Goal: Complete application form: Complete application form

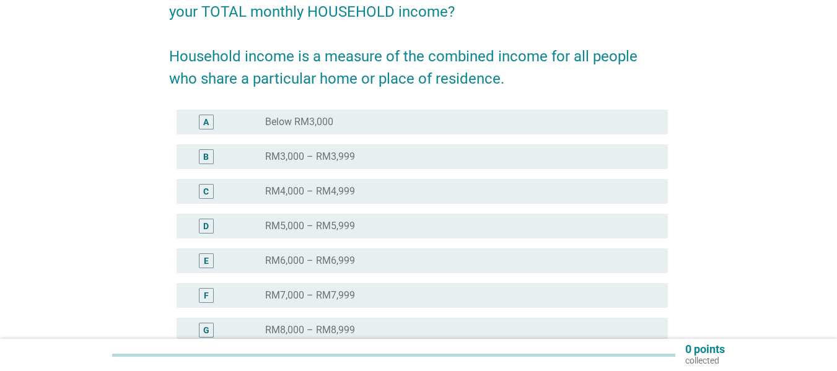
scroll to position [136, 0]
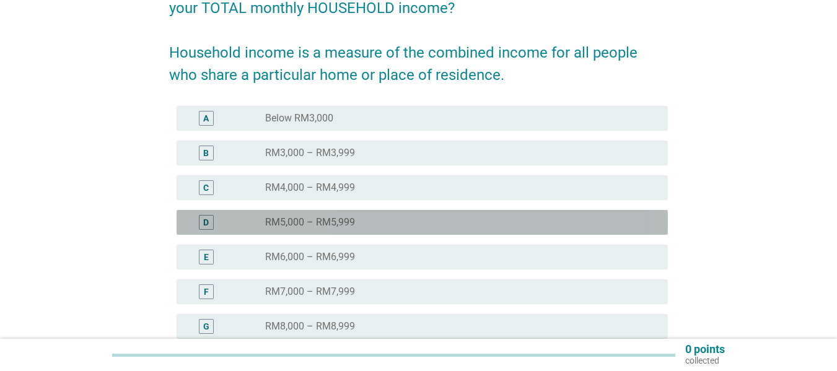
click at [445, 224] on div "radio_button_unchecked RM5,000 – RM5,999" at bounding box center [456, 222] width 383 height 12
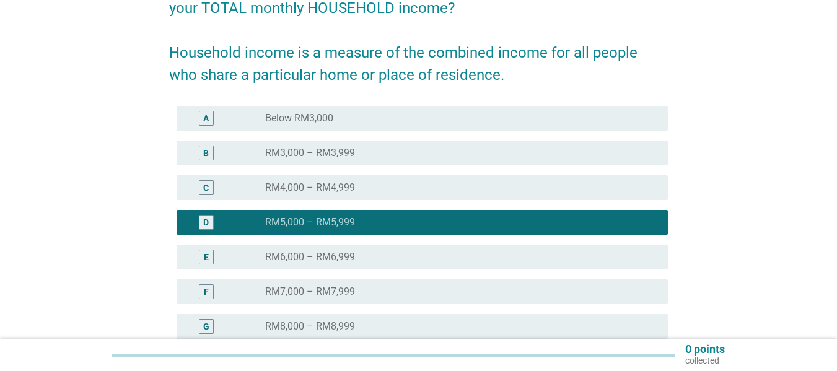
scroll to position [304, 0]
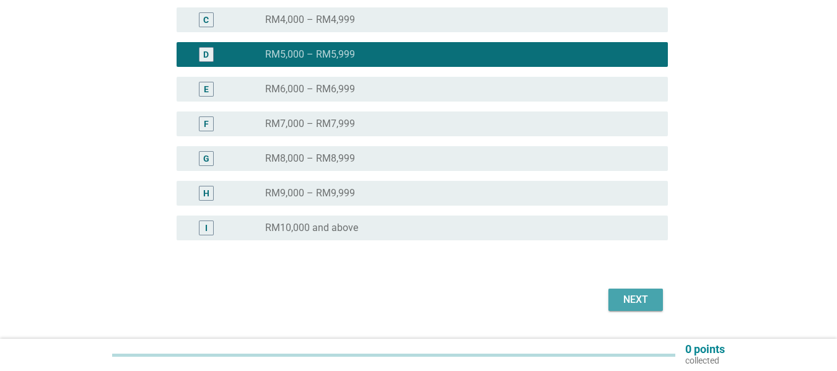
click at [631, 294] on div "Next" at bounding box center [635, 299] width 35 height 15
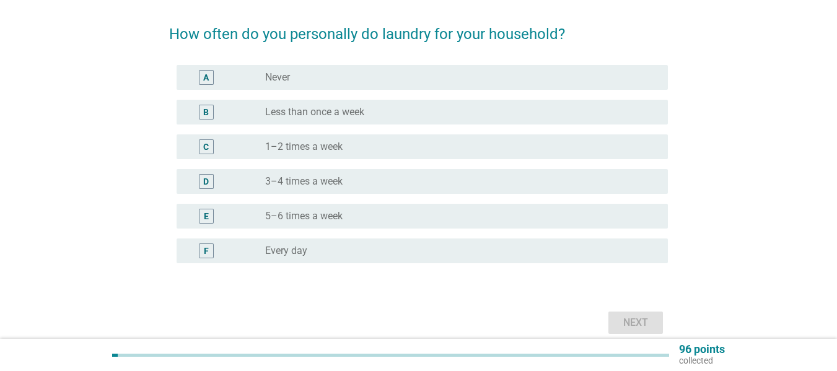
scroll to position [92, 0]
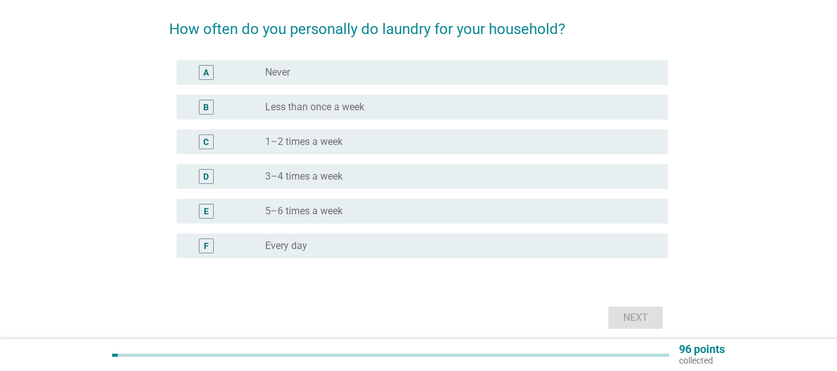
click at [419, 240] on div "radio_button_unchecked Every day" at bounding box center [461, 246] width 393 height 15
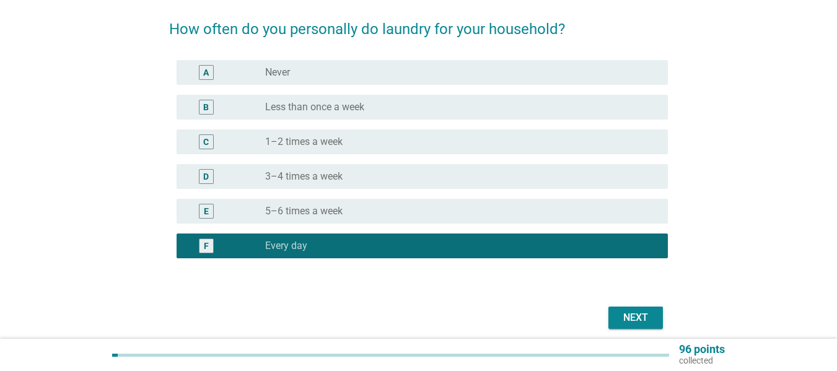
click at [629, 311] on div "Next" at bounding box center [418, 318] width 499 height 30
click at [633, 312] on div "Next" at bounding box center [635, 317] width 35 height 15
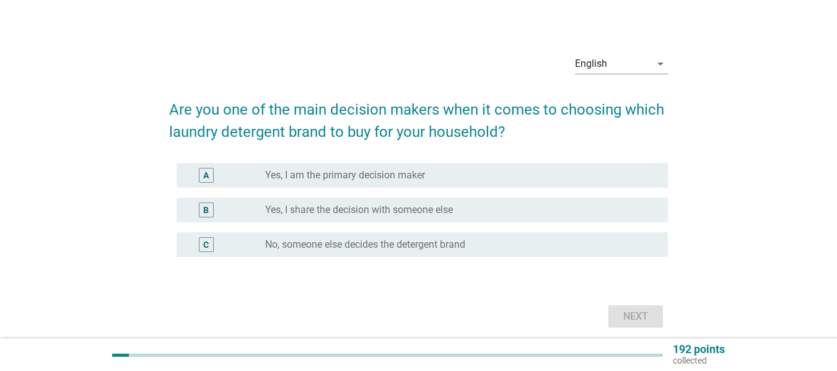
scroll to position [31, 0]
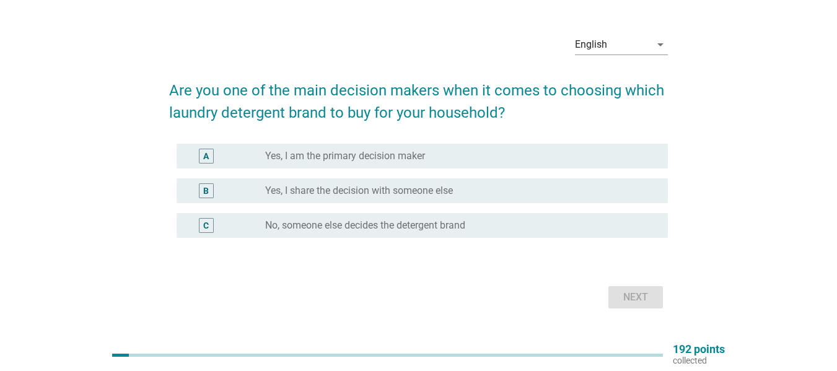
click at [579, 158] on div "radio_button_unchecked Yes, I am the primary decision maker" at bounding box center [456, 156] width 383 height 12
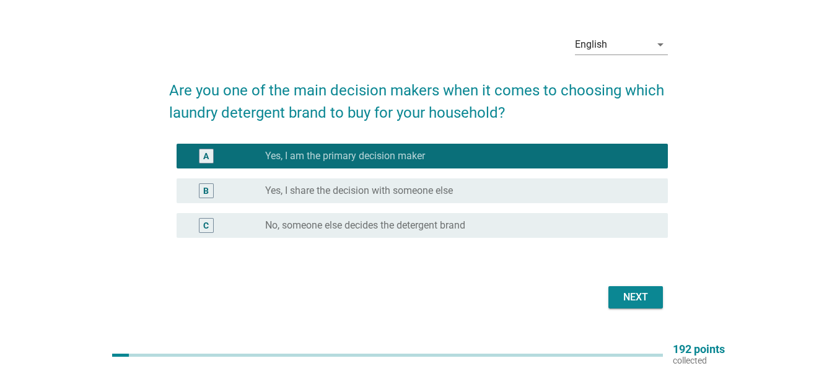
click at [622, 289] on button "Next" at bounding box center [636, 297] width 55 height 22
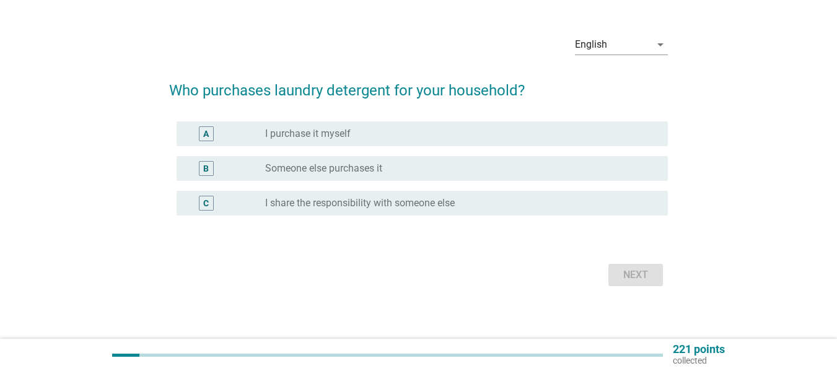
scroll to position [0, 0]
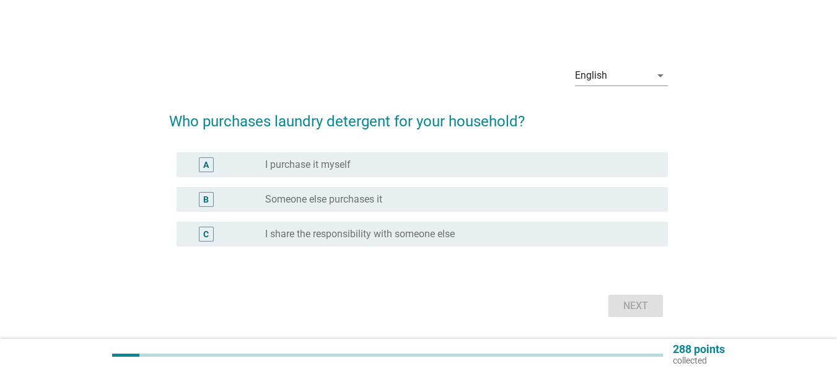
click at [415, 172] on div "radio_button_unchecked I purchase it myself" at bounding box center [461, 164] width 393 height 15
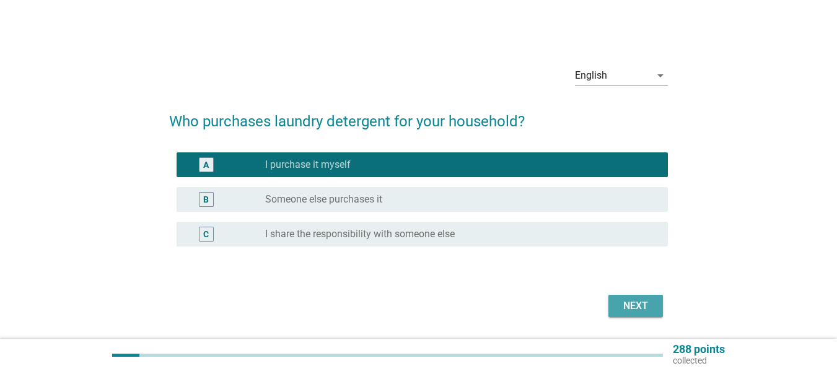
click at [629, 307] on div "Next" at bounding box center [635, 306] width 35 height 15
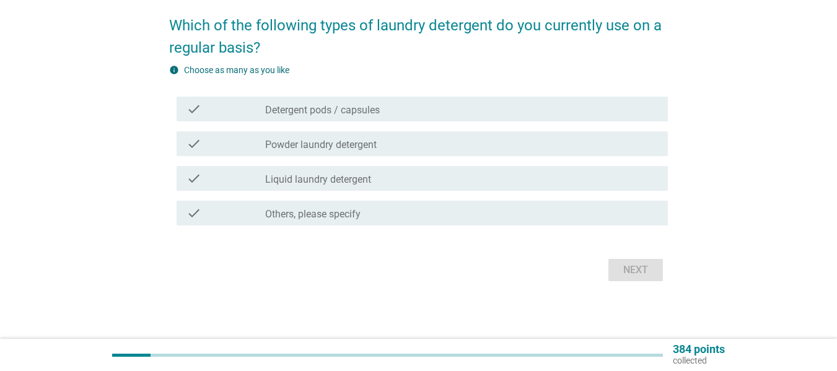
scroll to position [98, 0]
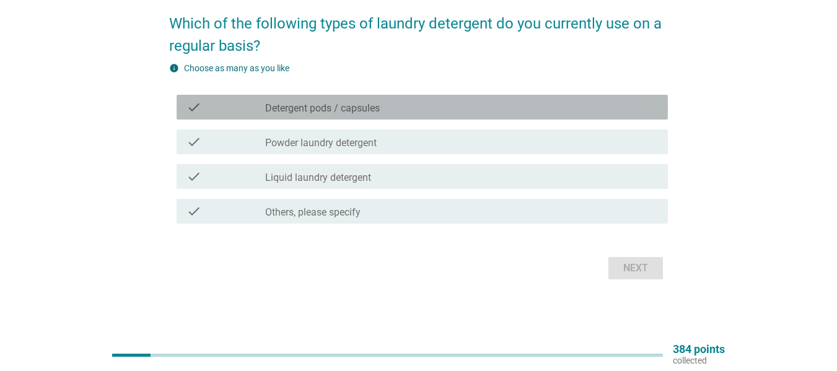
drag, startPoint x: 323, startPoint y: 107, endPoint x: 326, endPoint y: 127, distance: 20.0
click at [323, 108] on label "Detergent pods / capsules" at bounding box center [322, 108] width 115 height 12
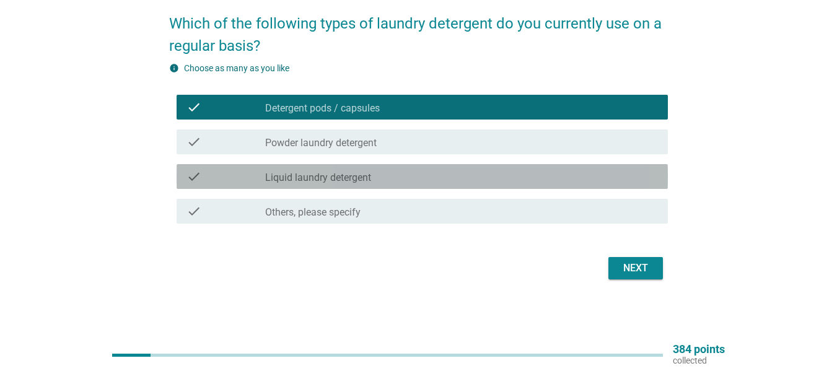
click at [371, 175] on label "Liquid laundry detergent" at bounding box center [318, 178] width 106 height 12
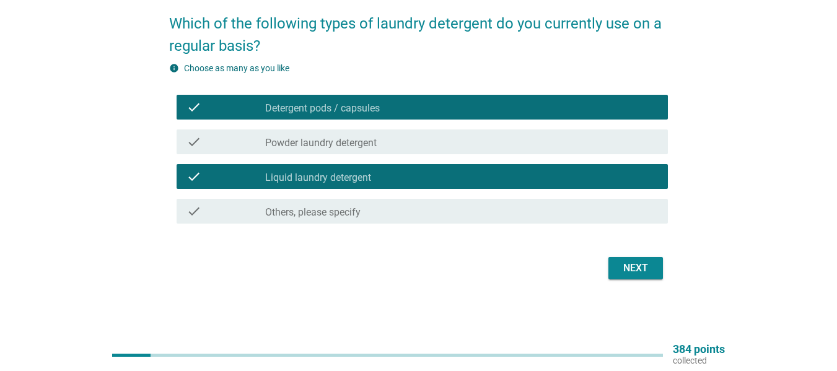
drag, startPoint x: 247, startPoint y: 112, endPoint x: 319, endPoint y: 126, distance: 72.8
click at [248, 112] on div "check" at bounding box center [226, 107] width 79 height 15
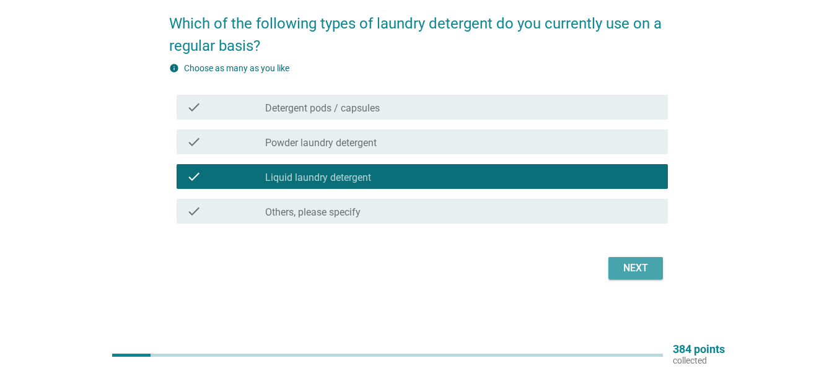
click at [617, 261] on button "Next" at bounding box center [636, 268] width 55 height 22
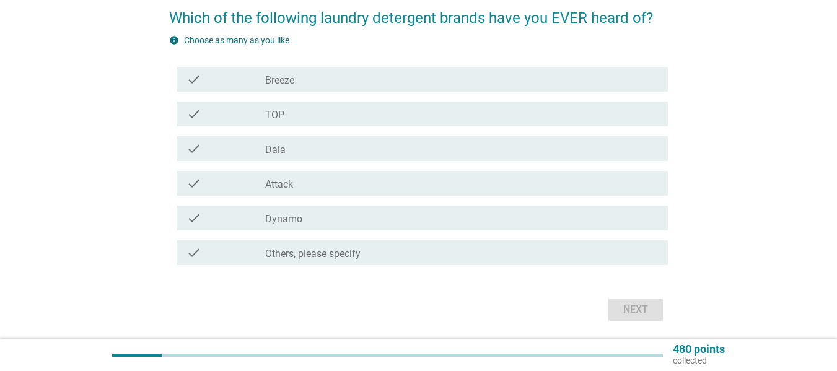
scroll to position [110, 0]
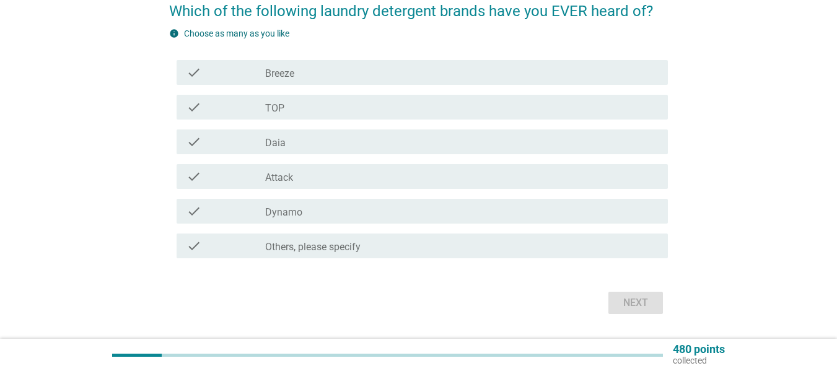
click at [342, 64] on div "check check_box_outline_blank Breeze" at bounding box center [422, 72] width 491 height 25
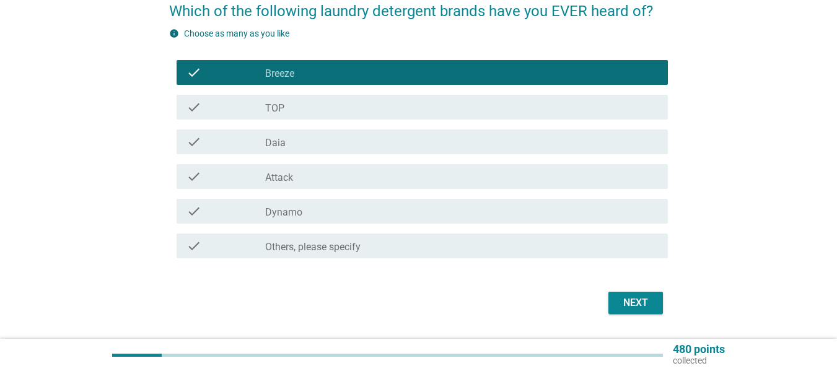
click at [321, 105] on div "check_box_outline_blank TOP" at bounding box center [461, 107] width 393 height 15
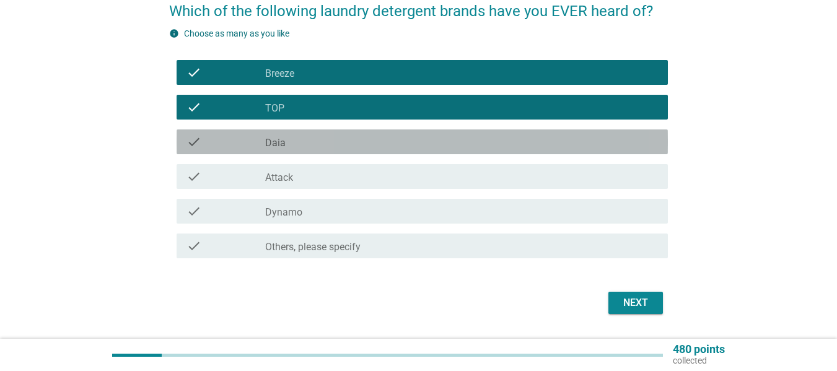
click at [314, 141] on div "check_box_outline_blank Daia" at bounding box center [461, 141] width 393 height 15
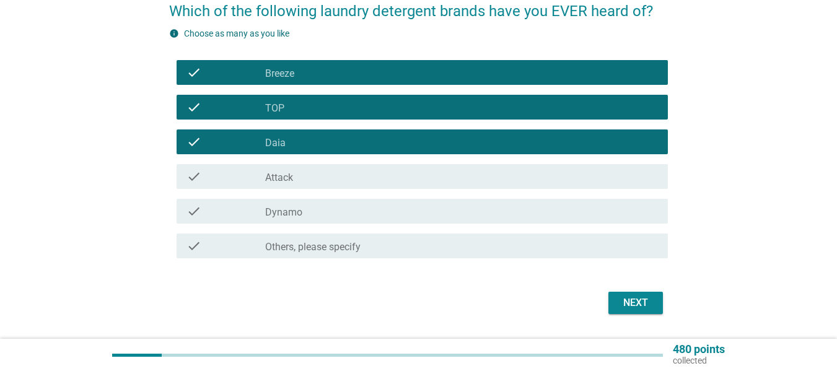
drag, startPoint x: 450, startPoint y: 212, endPoint x: 514, endPoint y: 232, distance: 66.8
click at [450, 212] on div "check_box_outline_blank Dynamo" at bounding box center [461, 211] width 393 height 15
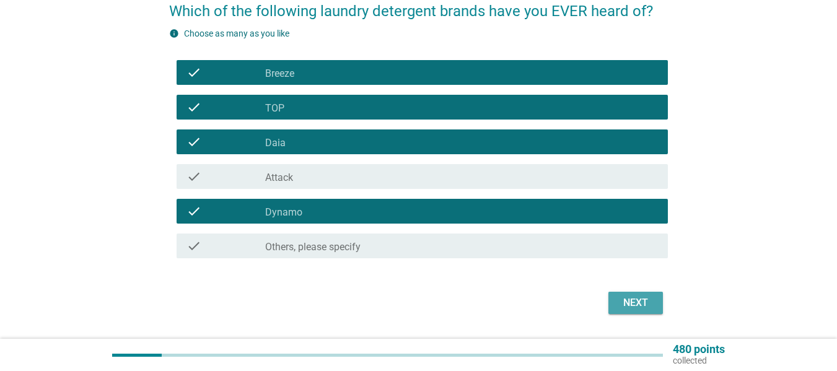
click at [617, 299] on button "Next" at bounding box center [636, 303] width 55 height 22
